Goal: Task Accomplishment & Management: Manage account settings

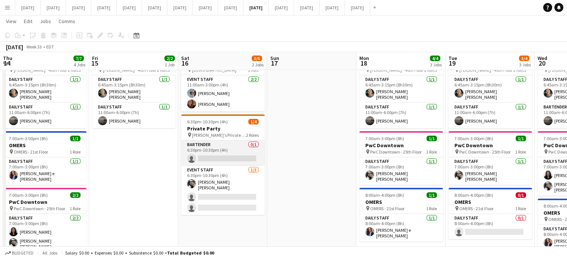
click at [244, 151] on app-card-role "Bartender 0/1 6:30pm-10:30pm (4h) single-neutral-actions" at bounding box center [223, 153] width 84 height 25
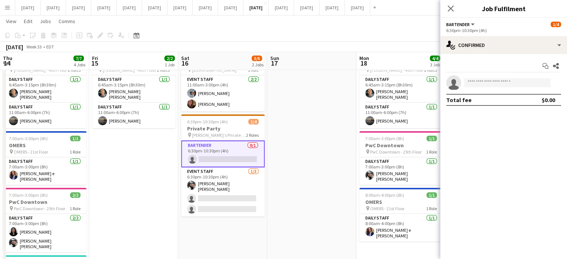
scroll to position [0, 178]
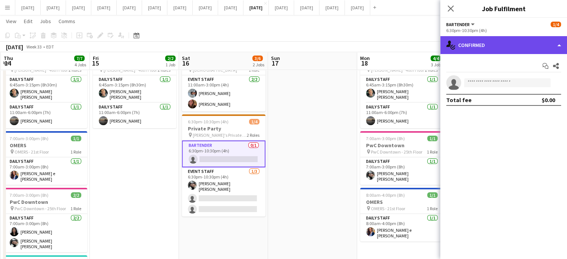
click at [513, 44] on div "single-neutral-actions-check-2 Confirmed" at bounding box center [504, 45] width 127 height 18
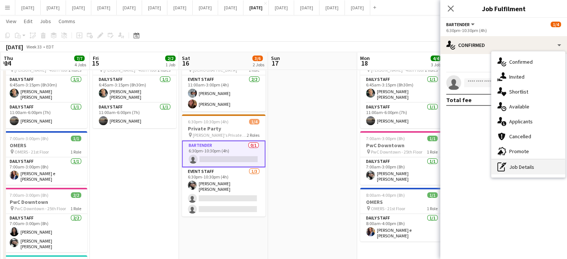
click at [524, 171] on div "pen-write Job Details" at bounding box center [529, 167] width 74 height 15
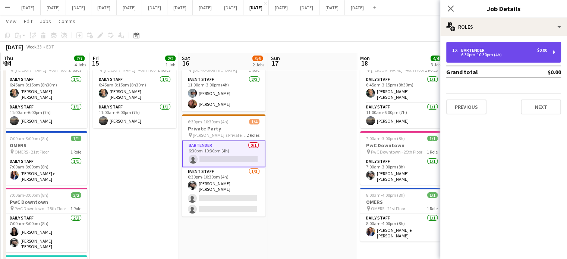
click at [476, 55] on div "6:30pm-10:30pm (4h)" at bounding box center [500, 55] width 95 height 4
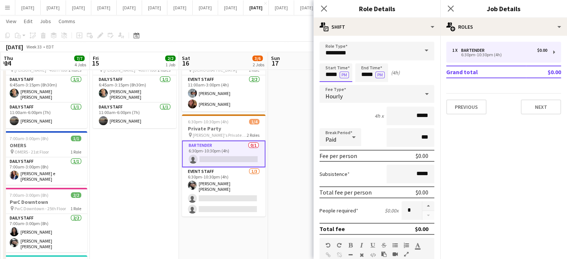
click at [323, 78] on input "*****" at bounding box center [336, 72] width 33 height 19
click at [326, 6] on icon at bounding box center [323, 8] width 7 height 7
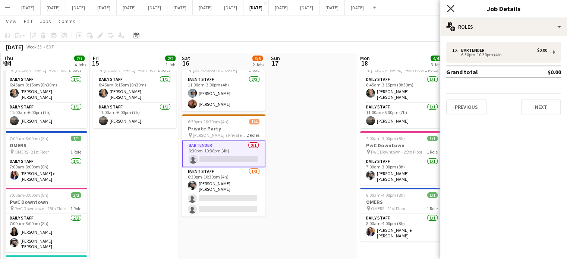
click at [450, 7] on icon at bounding box center [450, 8] width 7 height 7
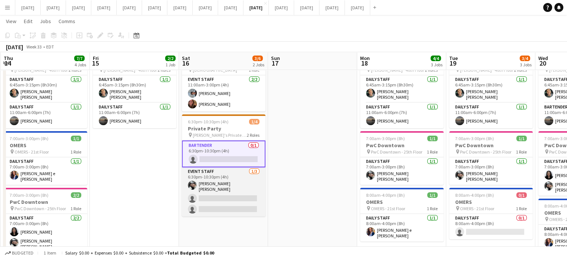
click at [245, 179] on app-card-role "Event Staff [DATE] 6:30pm-10:30pm (4h) [PERSON_NAME] [PERSON_NAME] single-neutr…" at bounding box center [224, 192] width 84 height 49
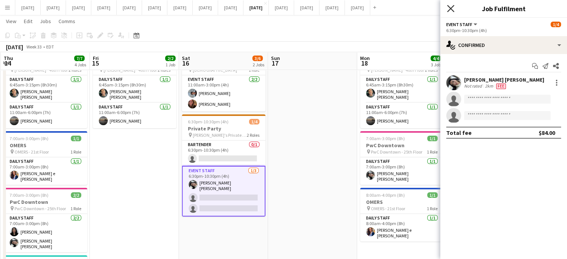
click at [450, 10] on icon "Close pop-in" at bounding box center [450, 8] width 7 height 7
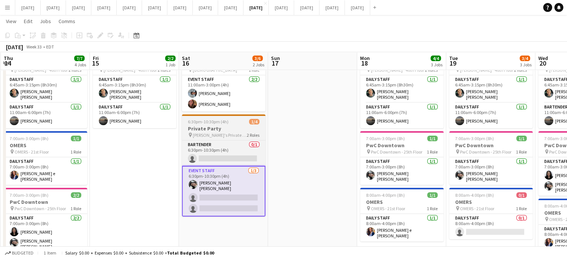
click at [243, 125] on app-job-card "6:30pm-10:30pm (4h) 1/4 Private Party pin [PERSON_NAME]'s Private Party 2 Roles…" at bounding box center [224, 166] width 84 height 102
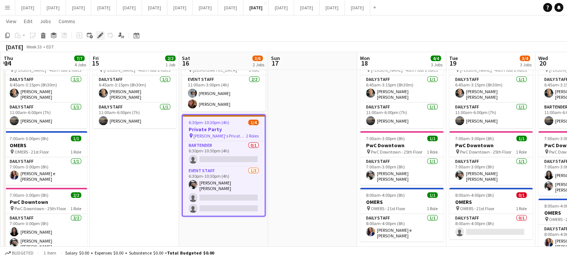
click at [100, 34] on icon "Edit" at bounding box center [100, 35] width 6 height 6
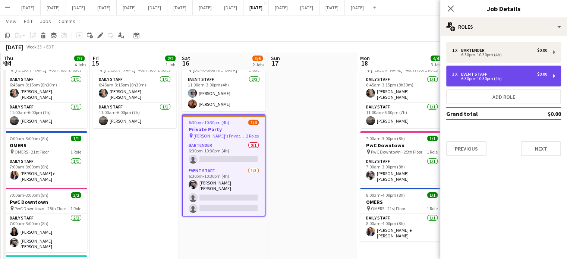
click at [504, 74] on div "3 x Event Staff $0.00" at bounding box center [500, 74] width 95 height 5
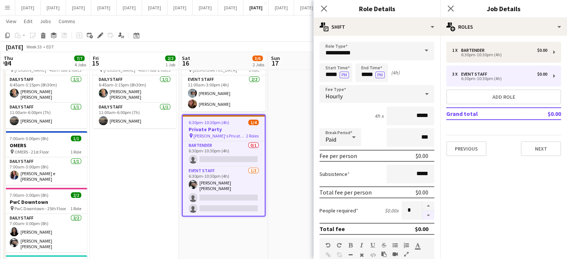
click at [424, 216] on button "button" at bounding box center [429, 215] width 12 height 9
type input "*"
click at [325, 6] on icon "Close pop-in" at bounding box center [323, 8] width 7 height 7
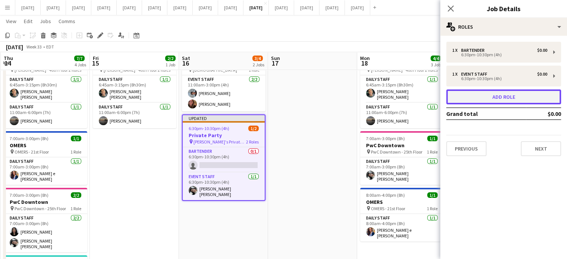
click at [476, 95] on button "Add role" at bounding box center [504, 97] width 115 height 15
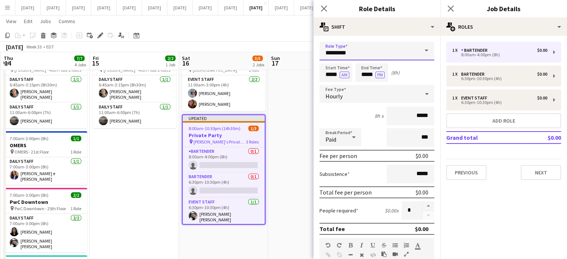
click at [336, 53] on input "*********" at bounding box center [377, 51] width 115 height 19
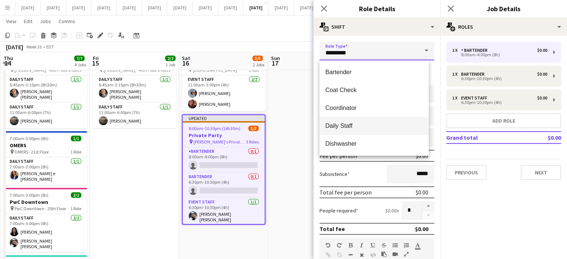
scroll to position [75, 0]
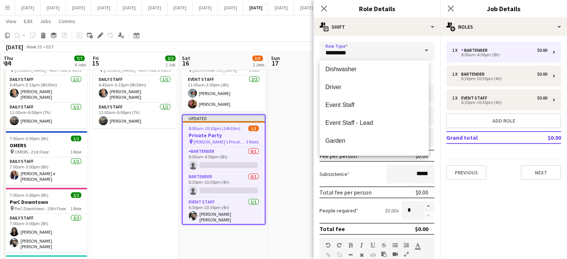
click at [358, 103] on span "Event Staff" at bounding box center [374, 104] width 97 height 7
type input "**********"
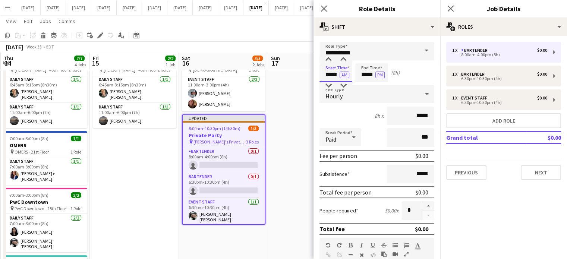
click at [330, 70] on input "*****" at bounding box center [336, 72] width 33 height 19
type input "*****"
click at [329, 83] on div at bounding box center [328, 85] width 15 height 7
click at [345, 72] on button "AM" at bounding box center [345, 75] width 10 height 7
click at [366, 75] on input "*****" at bounding box center [372, 72] width 33 height 19
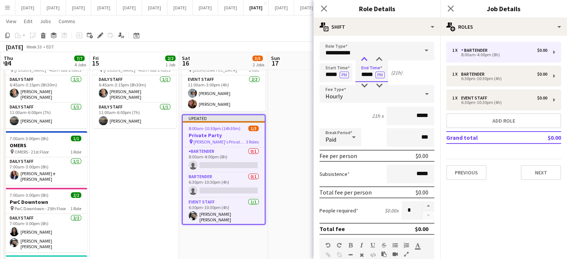
click at [366, 61] on div at bounding box center [364, 59] width 15 height 7
click at [378, 74] on button "PM" at bounding box center [380, 75] width 9 height 7
drag, startPoint x: 380, startPoint y: 78, endPoint x: 376, endPoint y: 71, distance: 8.2
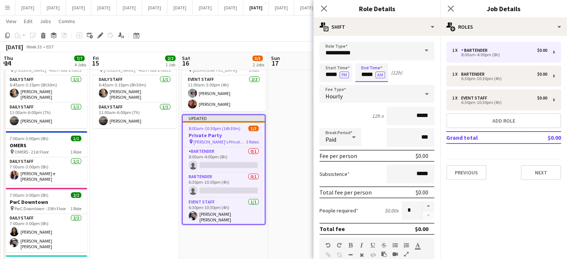
click at [381, 78] on input "*****" at bounding box center [372, 72] width 33 height 19
click at [366, 57] on div at bounding box center [364, 59] width 15 height 7
click at [366, 61] on div at bounding box center [364, 59] width 15 height 7
type input "*****"
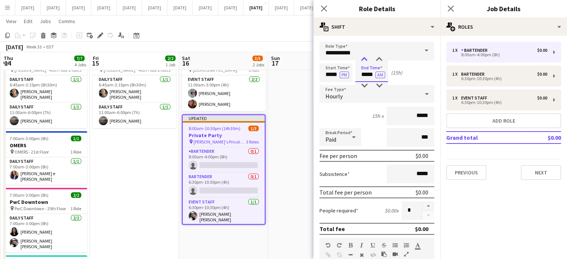
click at [367, 61] on div at bounding box center [364, 59] width 15 height 7
click at [376, 75] on button "AM" at bounding box center [381, 75] width 10 height 7
click at [325, 7] on icon at bounding box center [323, 8] width 7 height 7
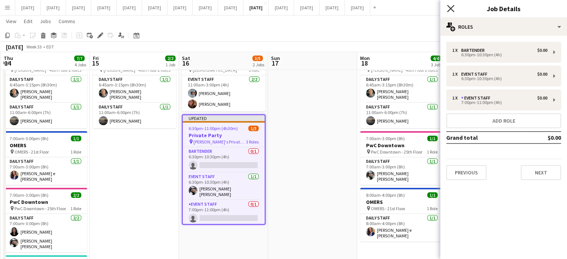
click at [449, 8] on icon "Close pop-in" at bounding box center [450, 8] width 7 height 7
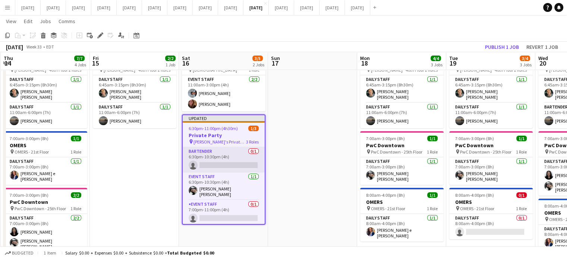
click at [234, 155] on app-card-role "Bartender 0/1 6:30pm-10:30pm (4h) single-neutral-actions" at bounding box center [224, 159] width 82 height 25
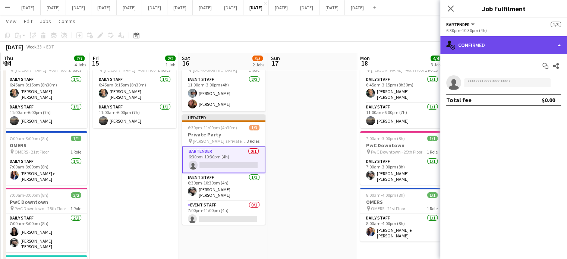
click at [509, 44] on div "single-neutral-actions-check-2 Confirmed" at bounding box center [504, 45] width 127 height 18
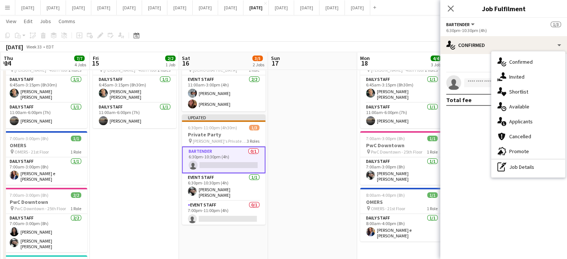
click at [514, 76] on div "single-neutral-actions-share-1 Invited" at bounding box center [529, 76] width 74 height 15
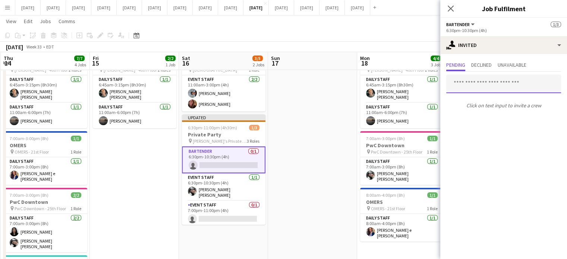
click at [490, 83] on input "text" at bounding box center [504, 84] width 115 height 19
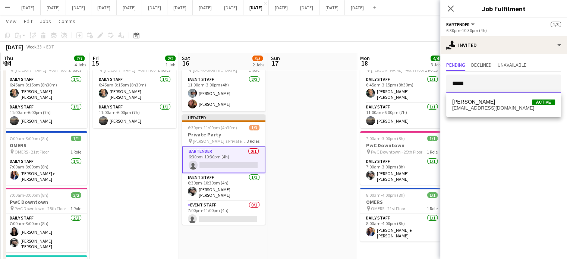
type input "*****"
click at [495, 96] on mat-option "[PERSON_NAME] Active [EMAIL_ADDRESS][DOMAIN_NAME]" at bounding box center [504, 105] width 115 height 18
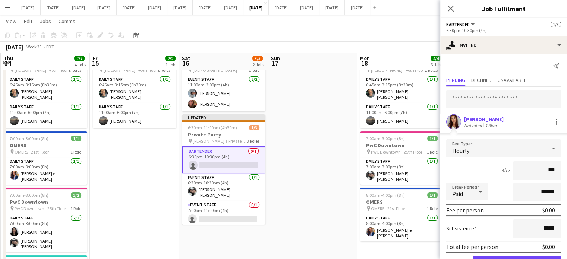
type input "**"
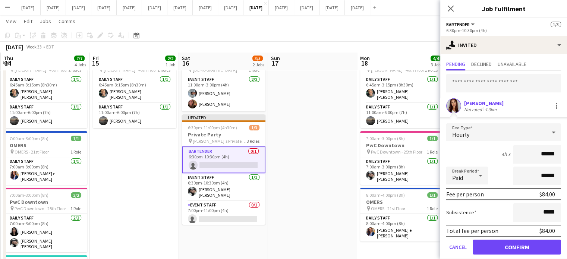
scroll to position [24, 0]
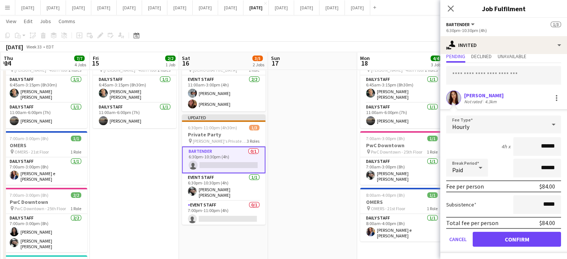
type input "******"
click at [515, 241] on button "Confirm" at bounding box center [517, 239] width 88 height 15
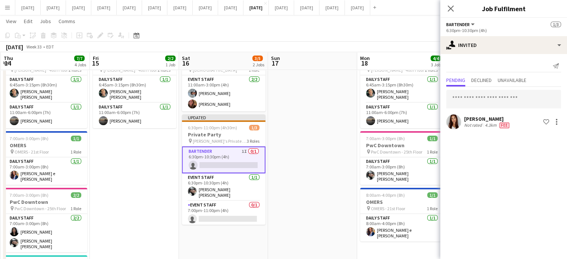
scroll to position [0, 0]
click at [454, 8] on icon "Close pop-in" at bounding box center [450, 8] width 7 height 7
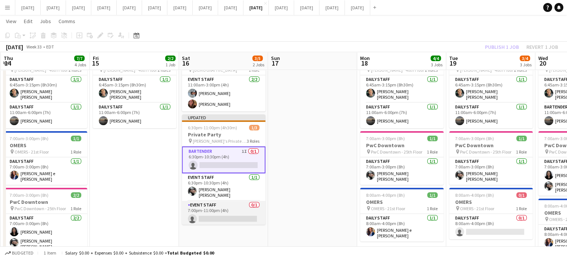
click at [240, 209] on app-card-role "Event Staff 0/1 7:00pm-11:00pm (4h) single-neutral-actions" at bounding box center [224, 213] width 84 height 25
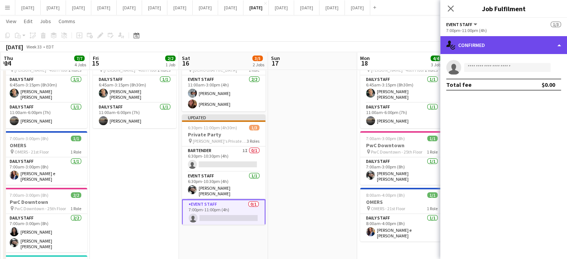
click at [480, 44] on div "single-neutral-actions-check-2 Confirmed" at bounding box center [504, 45] width 127 height 18
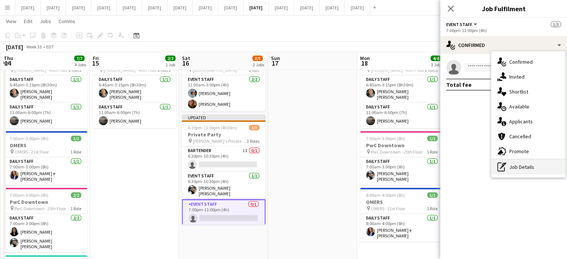
click at [525, 164] on div "pen-write Job Details" at bounding box center [529, 167] width 74 height 15
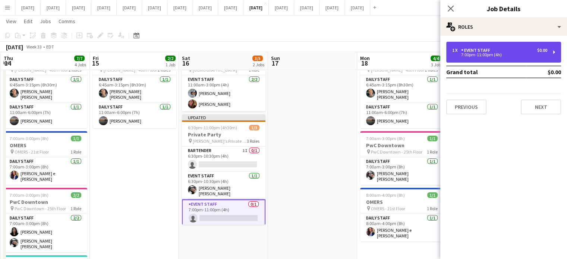
click at [472, 54] on div "7:00pm-11:00pm (4h)" at bounding box center [500, 55] width 95 height 4
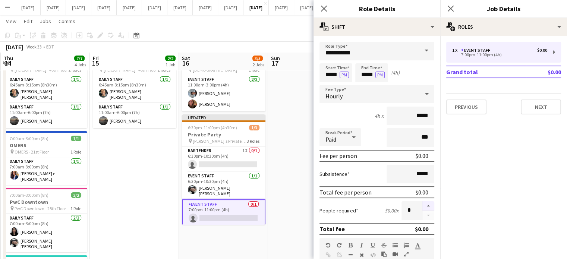
click at [423, 206] on button "button" at bounding box center [429, 206] width 12 height 10
type input "*"
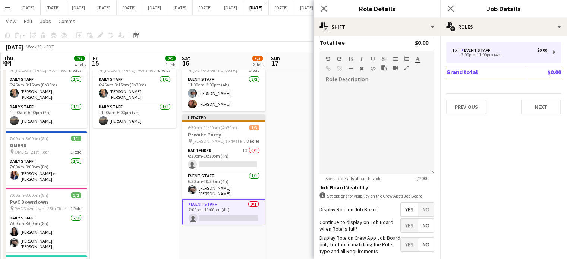
click at [419, 206] on span "No" at bounding box center [427, 209] width 16 height 13
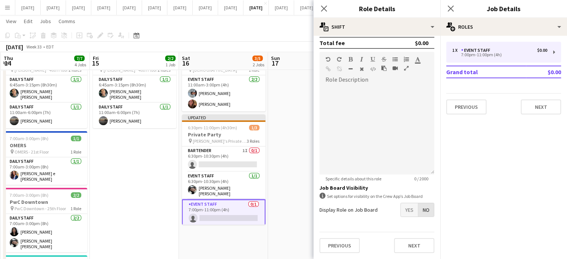
scroll to position [185, 0]
click at [327, 10] on icon "Close pop-in" at bounding box center [323, 8] width 7 height 7
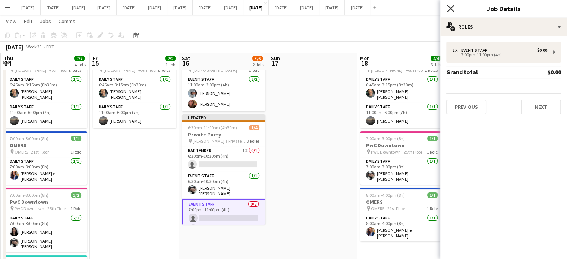
click at [451, 8] on icon at bounding box center [450, 8] width 7 height 7
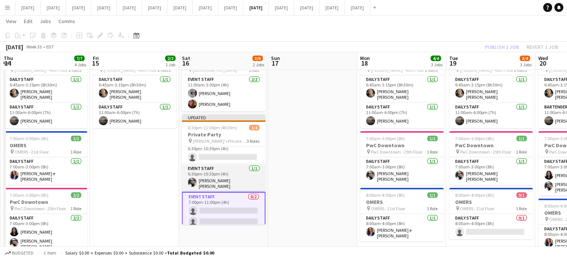
scroll to position [9, 0]
click at [240, 196] on app-card-role "Event Staff 0/2 7:00pm-11:00pm (4h) single-neutral-actions single-neutral-actio…" at bounding box center [224, 209] width 84 height 38
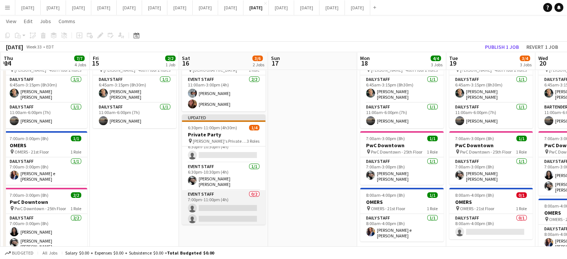
scroll to position [0, 178]
click at [237, 201] on app-card-role "Event Staff 0/2 7:00pm-11:00pm (4h) single-neutral-actions single-neutral-actio…" at bounding box center [224, 209] width 84 height 36
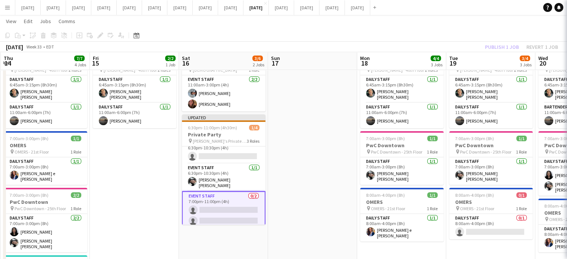
scroll to position [9, 0]
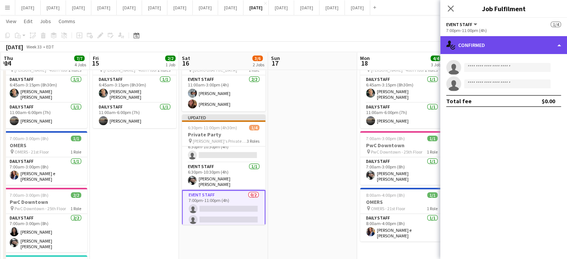
click at [485, 46] on div "single-neutral-actions-check-2 Confirmed" at bounding box center [504, 45] width 127 height 18
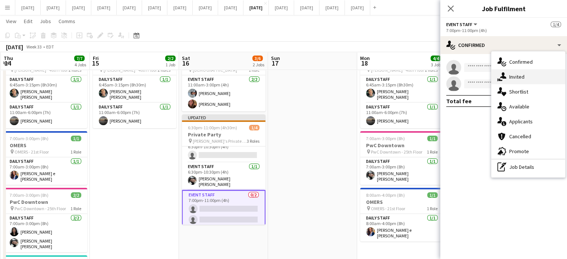
click at [517, 74] on div "single-neutral-actions-share-1 Invited" at bounding box center [529, 76] width 74 height 15
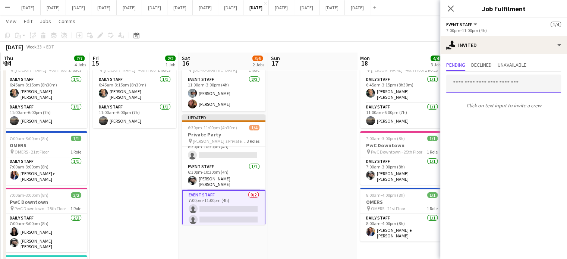
click at [481, 85] on input "text" at bounding box center [504, 84] width 115 height 19
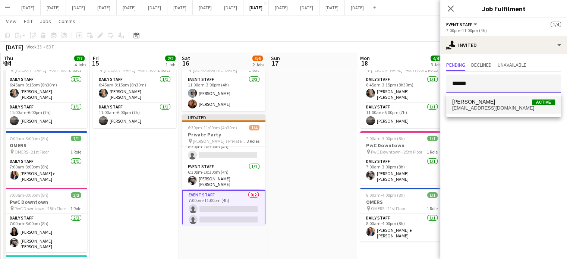
type input "******"
click at [494, 108] on span "[EMAIL_ADDRESS][DOMAIN_NAME]" at bounding box center [504, 108] width 103 height 6
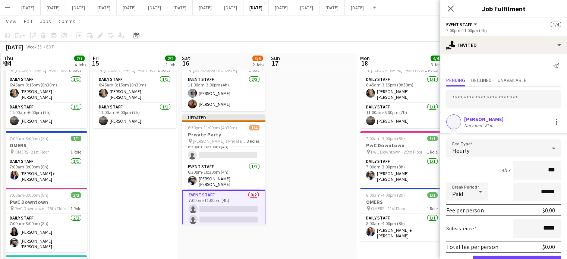
type input "**"
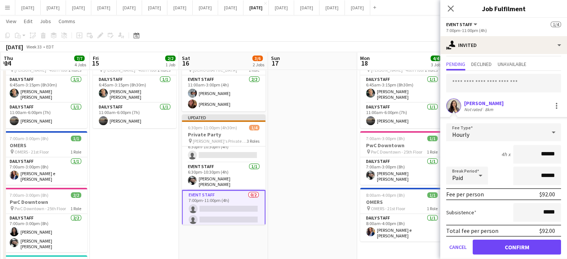
scroll to position [24, 0]
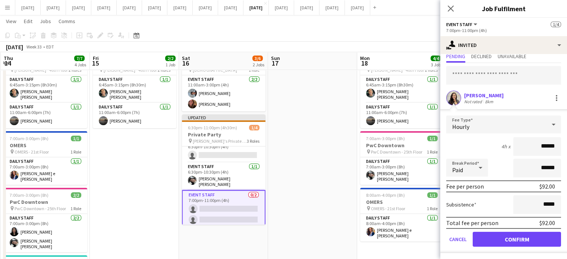
type input "******"
click at [520, 236] on button "Confirm" at bounding box center [517, 239] width 88 height 15
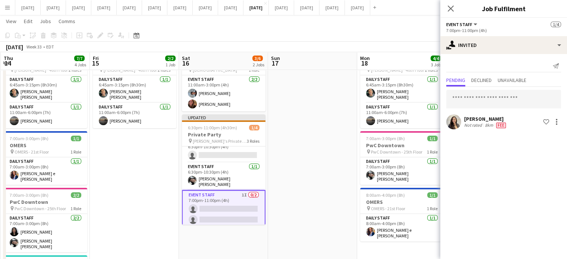
scroll to position [0, 0]
click at [494, 98] on input "text" at bounding box center [504, 99] width 115 height 19
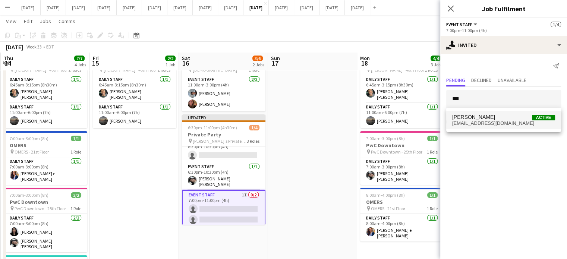
type input "***"
click at [478, 121] on span "[EMAIL_ADDRESS][DOMAIN_NAME]" at bounding box center [504, 124] width 103 height 6
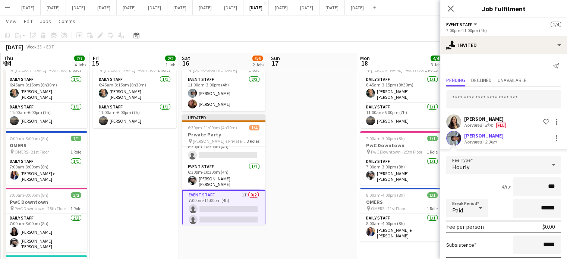
type input "**"
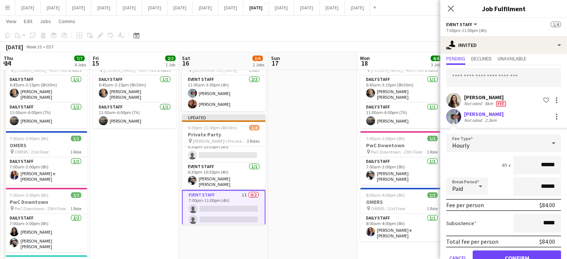
scroll to position [40, 0]
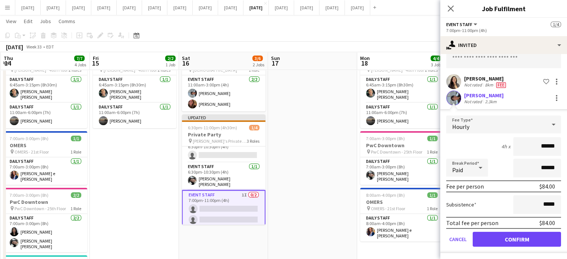
type input "******"
click at [511, 239] on button "Confirm" at bounding box center [517, 239] width 88 height 15
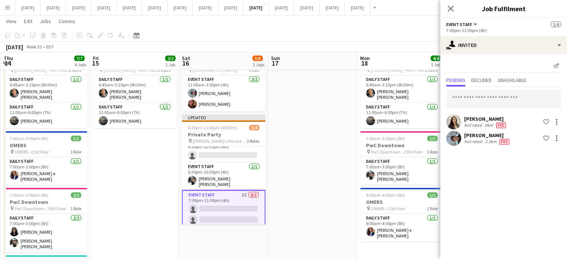
scroll to position [0, 0]
click at [451, 7] on icon "Close pop-in" at bounding box center [450, 8] width 7 height 7
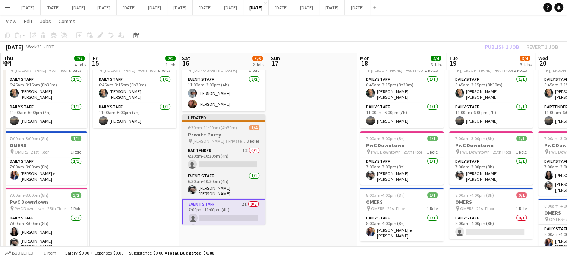
click at [246, 129] on div "6:30pm-11:00pm (4h30m) 1/4" at bounding box center [224, 128] width 84 height 6
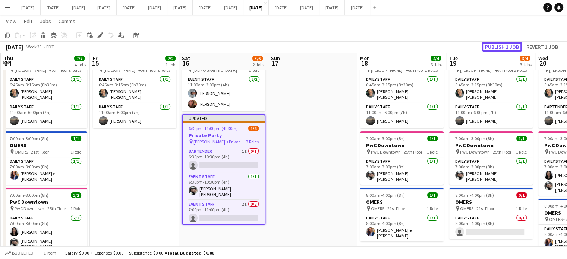
click at [491, 47] on button "Publish 1 job" at bounding box center [502, 47] width 40 height 10
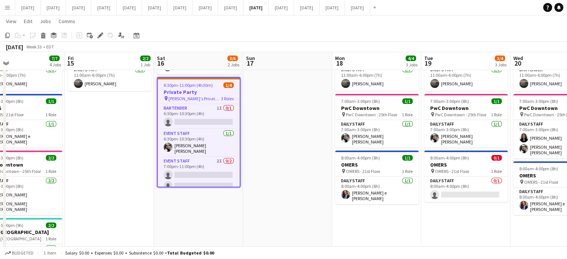
scroll to position [0, 152]
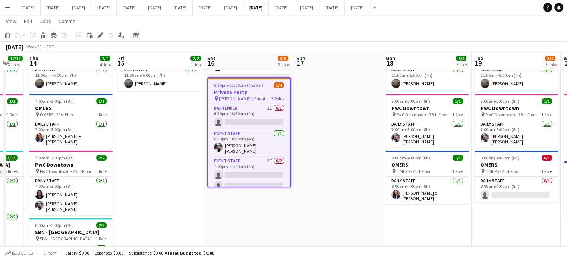
drag, startPoint x: 219, startPoint y: 220, endPoint x: 326, endPoint y: 221, distance: 106.7
click at [326, 221] on app-calendar-viewport "Tue 12 12/12 4 Jobs Wed 13 17/17 4 Jobs Thu 14 7/7 4 Jobs Fri 15 2/2 1 Job Sat …" at bounding box center [283, 140] width 567 height 373
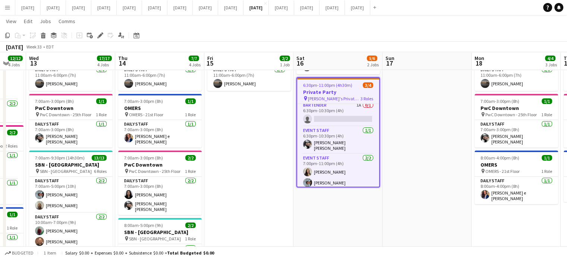
scroll to position [3, 0]
click at [357, 110] on app-card-role "Bartender 1A 0/1 6:30pm-10:30pm (4h) single-neutral-actions" at bounding box center [338, 113] width 82 height 25
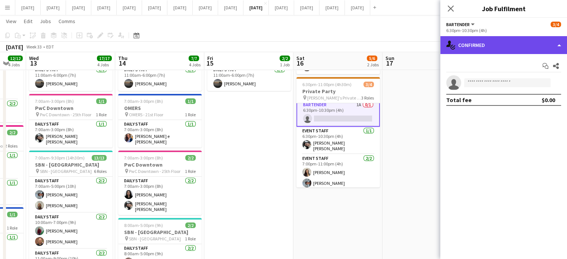
click at [490, 46] on div "single-neutral-actions-check-2 Confirmed" at bounding box center [504, 45] width 127 height 18
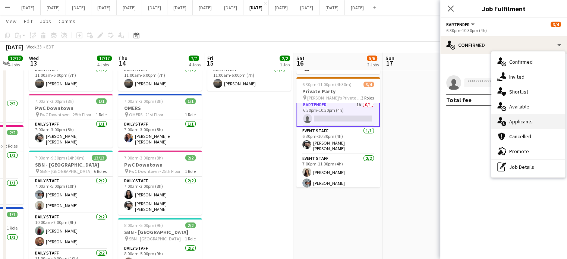
click at [525, 124] on div "single-neutral-actions-information Applicants" at bounding box center [529, 121] width 74 height 15
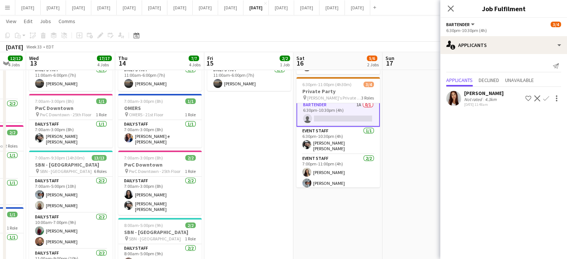
click at [539, 97] on app-icon "Decline" at bounding box center [538, 99] width 6 height 6
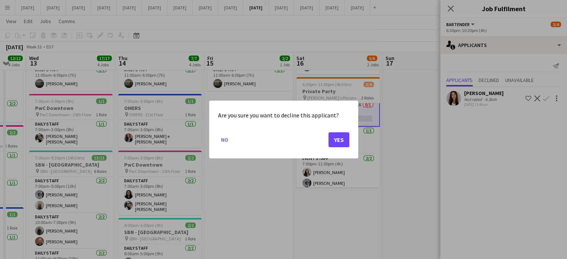
scroll to position [0, 0]
click at [336, 138] on button "Yes" at bounding box center [339, 139] width 21 height 15
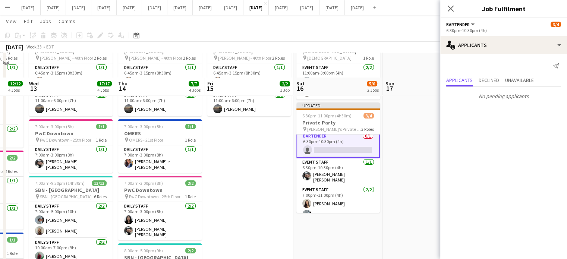
scroll to position [37, 0]
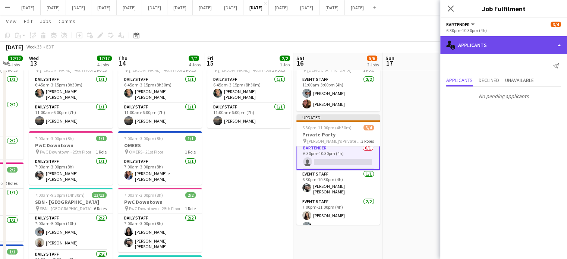
click at [483, 49] on div "single-neutral-actions-information Applicants" at bounding box center [504, 45] width 127 height 18
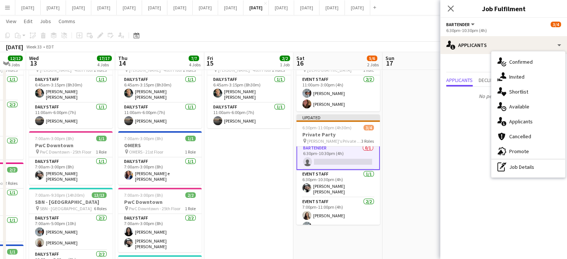
click at [506, 76] on div "single-neutral-actions-share-1 Invited" at bounding box center [529, 76] width 74 height 15
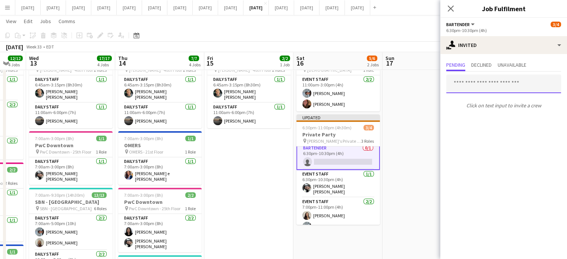
click at [479, 83] on input "text" at bounding box center [504, 84] width 115 height 19
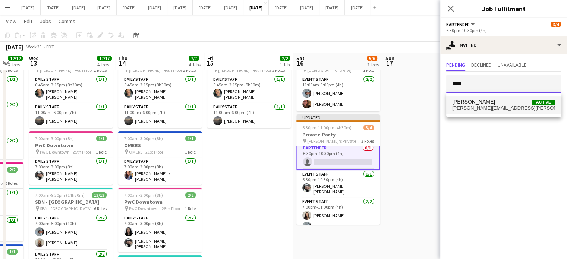
type input "****"
click at [482, 102] on span "[PERSON_NAME] Active" at bounding box center [504, 102] width 103 height 6
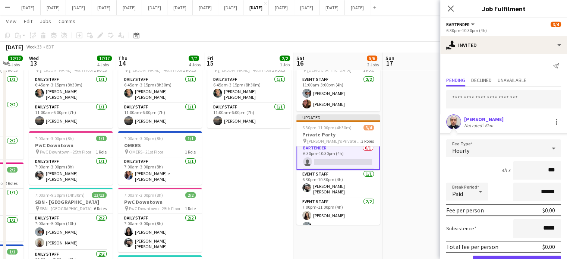
type input "**"
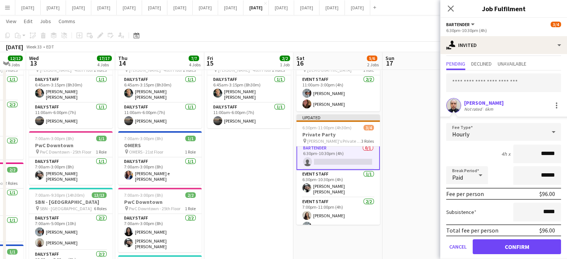
scroll to position [24, 0]
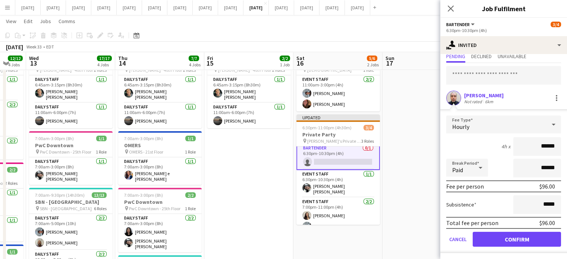
type input "******"
click at [519, 246] on form "Fee Type Hourly 4h x ****** Break Period Paid ****** Fee per person $96.00 Subs…" at bounding box center [504, 185] width 127 height 138
click at [520, 240] on button "Confirm" at bounding box center [517, 239] width 88 height 15
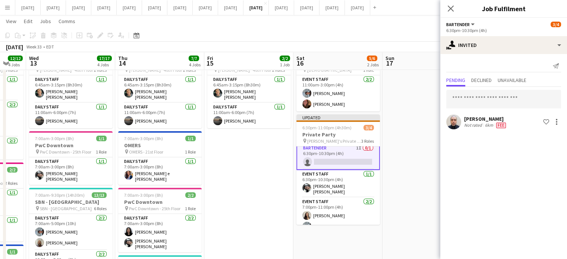
scroll to position [0, 0]
click at [453, 9] on icon "Close pop-in" at bounding box center [450, 8] width 7 height 7
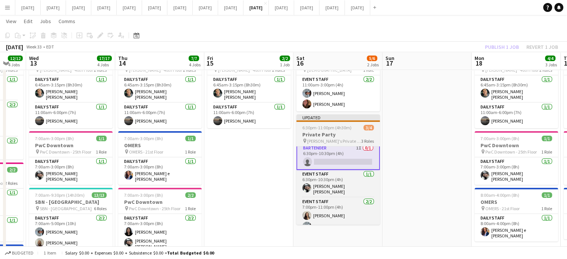
click at [355, 123] on app-job-card "Updated 6:30pm-11:00pm (4h30m) 3/4 Private Party pin [PERSON_NAME]'s Private Pa…" at bounding box center [339, 170] width 84 height 110
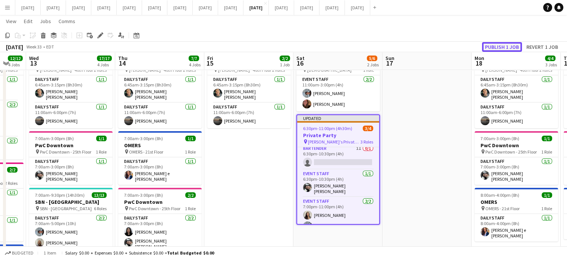
click at [506, 47] on button "Publish 1 job" at bounding box center [502, 47] width 40 height 10
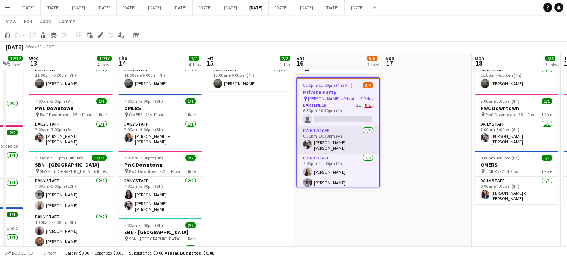
scroll to position [3, 0]
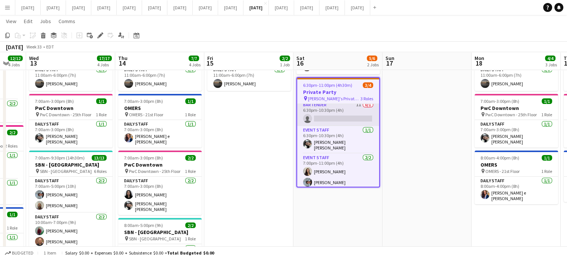
click at [348, 109] on app-card-role "Bartender 1I 0/1 6:30pm-10:30pm (4h) single-neutral-actions" at bounding box center [338, 113] width 82 height 25
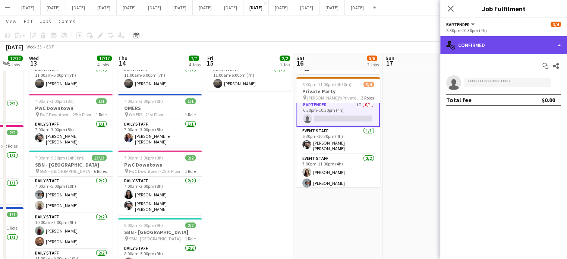
click at [515, 45] on div "single-neutral-actions-check-2 Confirmed" at bounding box center [504, 45] width 127 height 18
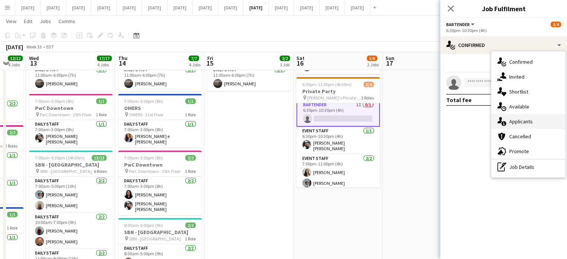
click at [528, 123] on div "single-neutral-actions-information Applicants" at bounding box center [529, 121] width 74 height 15
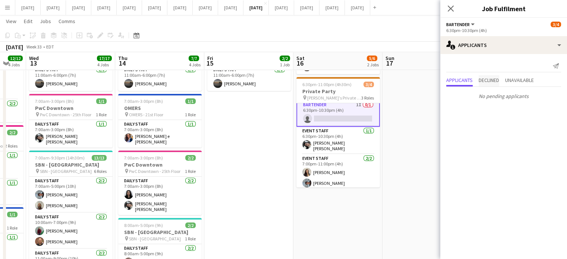
click at [488, 80] on span "Declined" at bounding box center [489, 80] width 21 height 5
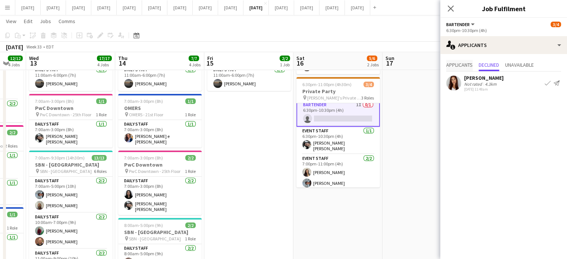
click at [469, 66] on span "Applicants" at bounding box center [460, 64] width 26 height 5
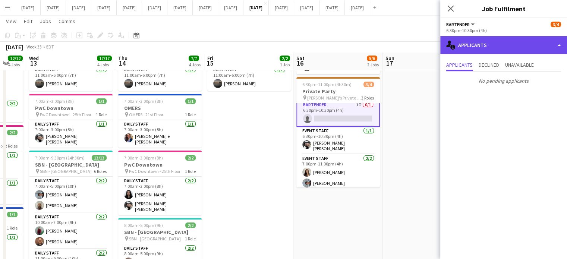
click at [467, 46] on div "single-neutral-actions-information Applicants" at bounding box center [504, 45] width 127 height 18
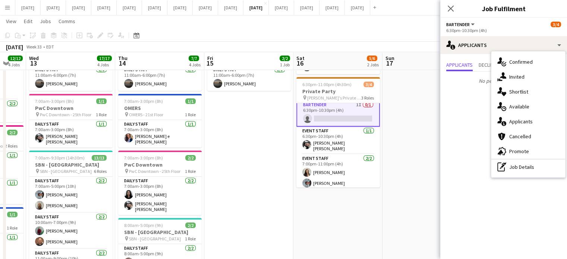
click at [531, 108] on div "single-neutral-actions-upload Available" at bounding box center [529, 106] width 74 height 15
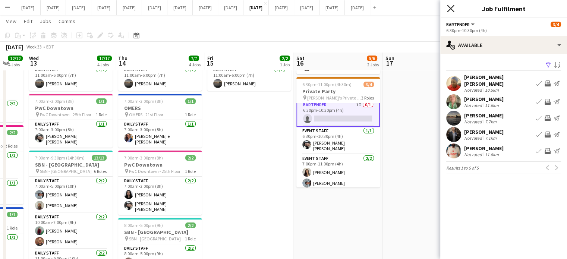
click at [450, 6] on icon "Close pop-in" at bounding box center [450, 8] width 7 height 7
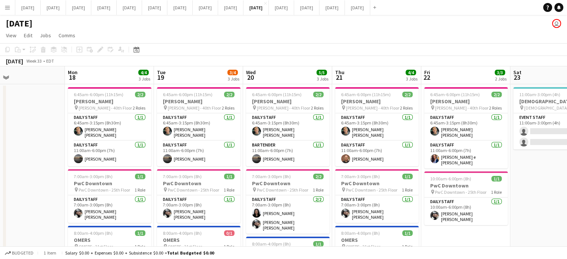
scroll to position [0, 216]
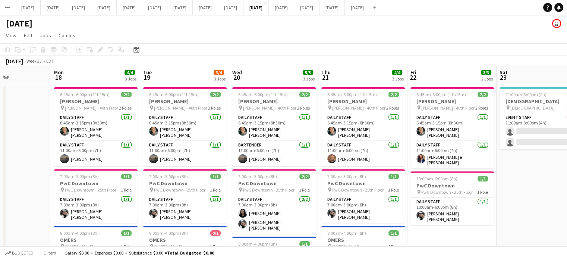
drag, startPoint x: 448, startPoint y: 140, endPoint x: 27, endPoint y: 131, distance: 420.6
click at [27, 131] on app-calendar-viewport "Fri 15 2/2 1 Job Sat 16 5/6 2 Jobs Sun 17 Mon 18 4/4 3 Jobs Tue 19 3/4 3 Jobs W…" at bounding box center [283, 234] width 567 height 337
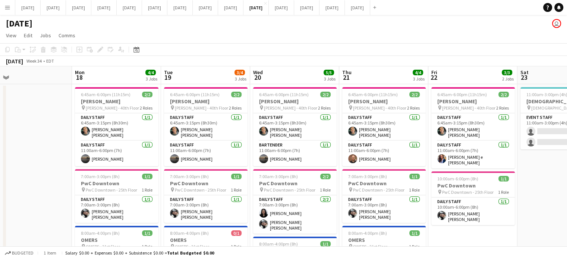
scroll to position [0, 189]
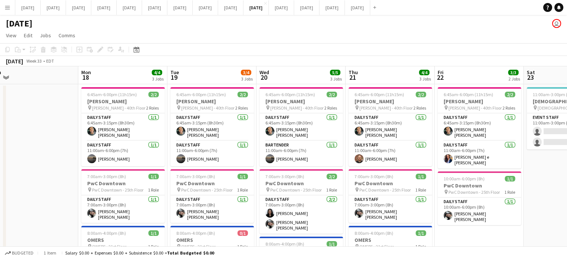
drag, startPoint x: 519, startPoint y: 188, endPoint x: 547, endPoint y: 194, distance: 28.0
click at [547, 194] on app-calendar-viewport "Fri 15 2/2 1 Job Sat 16 5/6 2 Jobs Sun 17 Mon 18 4/4 3 Jobs Tue 19 3/4 3 Jobs W…" at bounding box center [283, 234] width 567 height 337
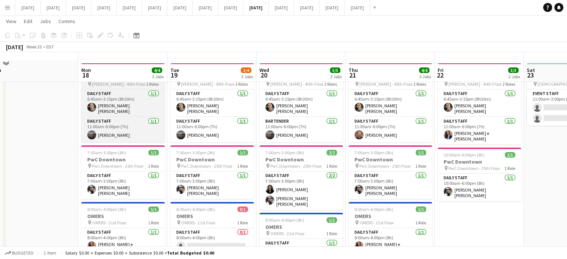
scroll to position [0, 0]
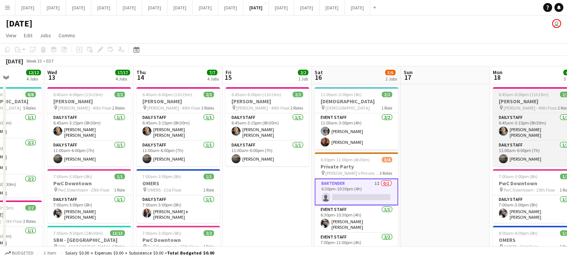
drag, startPoint x: 148, startPoint y: 116, endPoint x: 537, endPoint y: 103, distance: 389.7
click at [552, 100] on app-calendar-viewport "Sun 10 2/2 1 Job Mon 11 6/6 3 Jobs Tue 12 12/12 4 Jobs Wed 13 17/17 4 Jobs Thu …" at bounding box center [283, 234] width 567 height 337
